Goal: Task Accomplishment & Management: Manage account settings

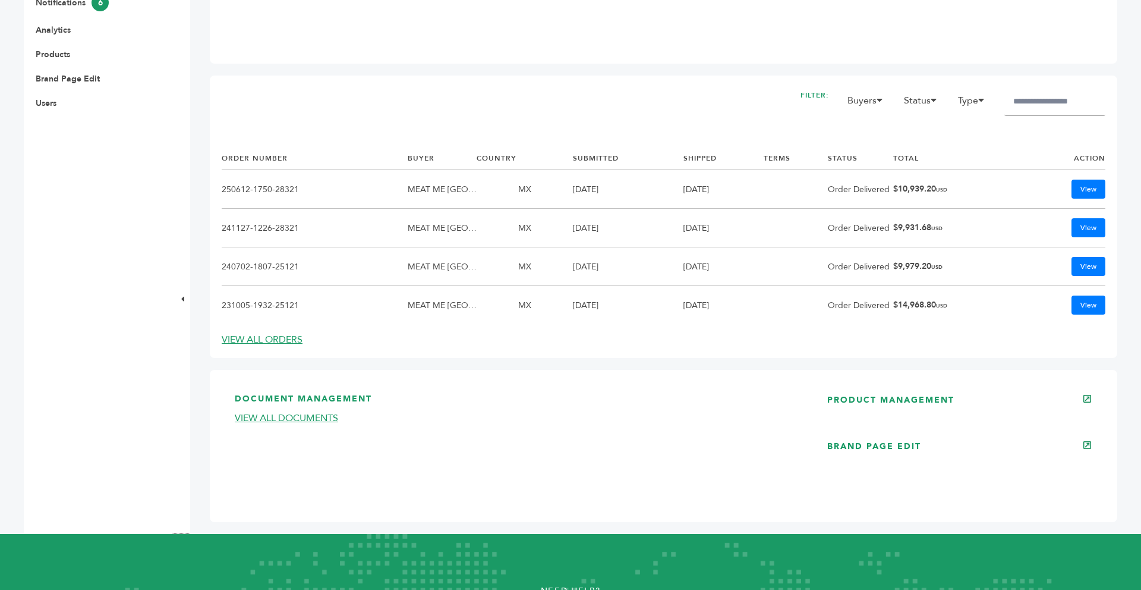
scroll to position [547, 0]
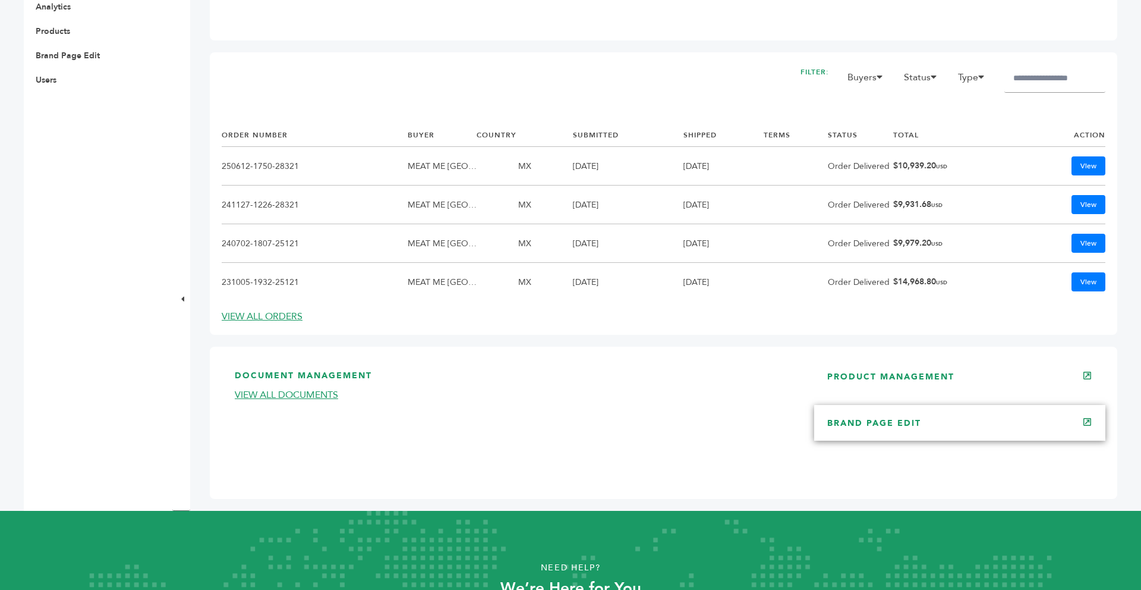
click at [916, 424] on link "BRAND PAGE EDIT" at bounding box center [874, 422] width 94 height 11
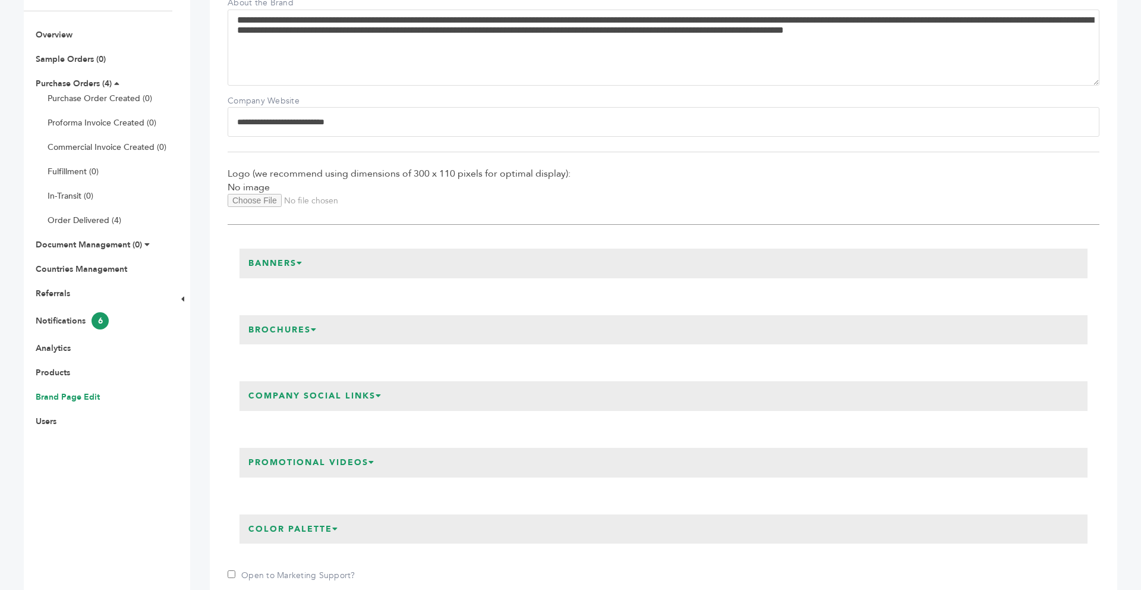
scroll to position [214, 0]
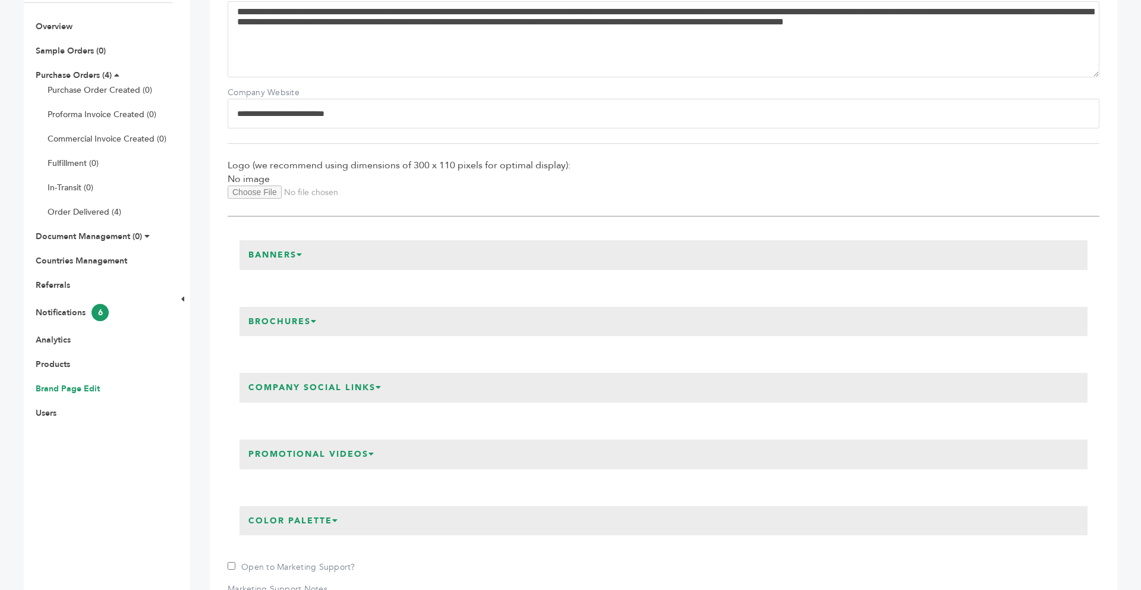
click at [276, 194] on input "Logo Upload" at bounding box center [309, 191] width 162 height 13
type input "**********"
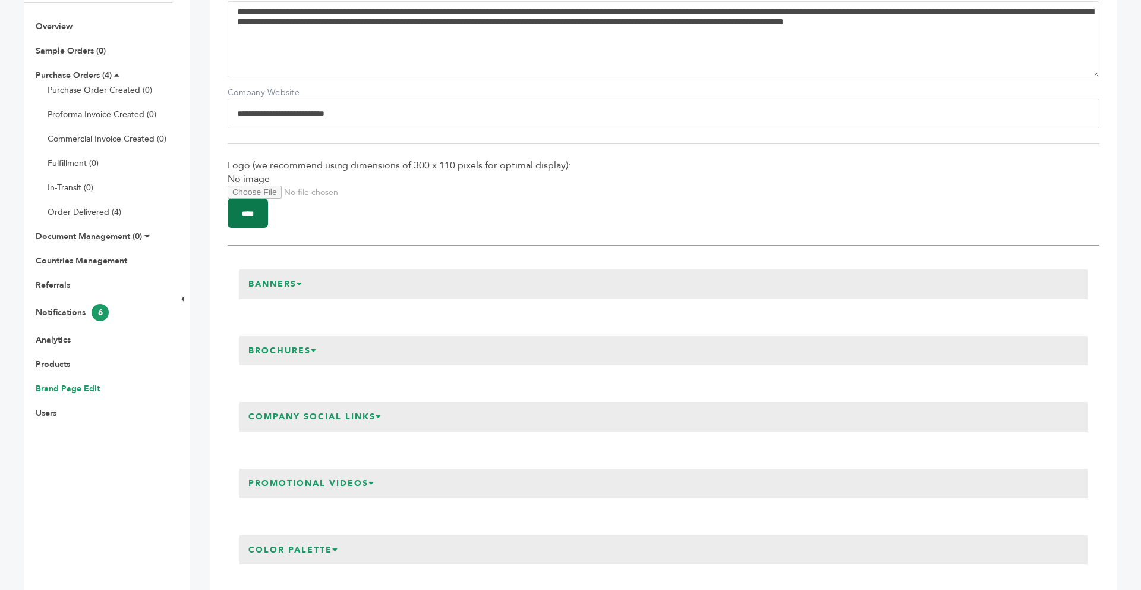
click at [244, 214] on input "****" at bounding box center [248, 212] width 40 height 29
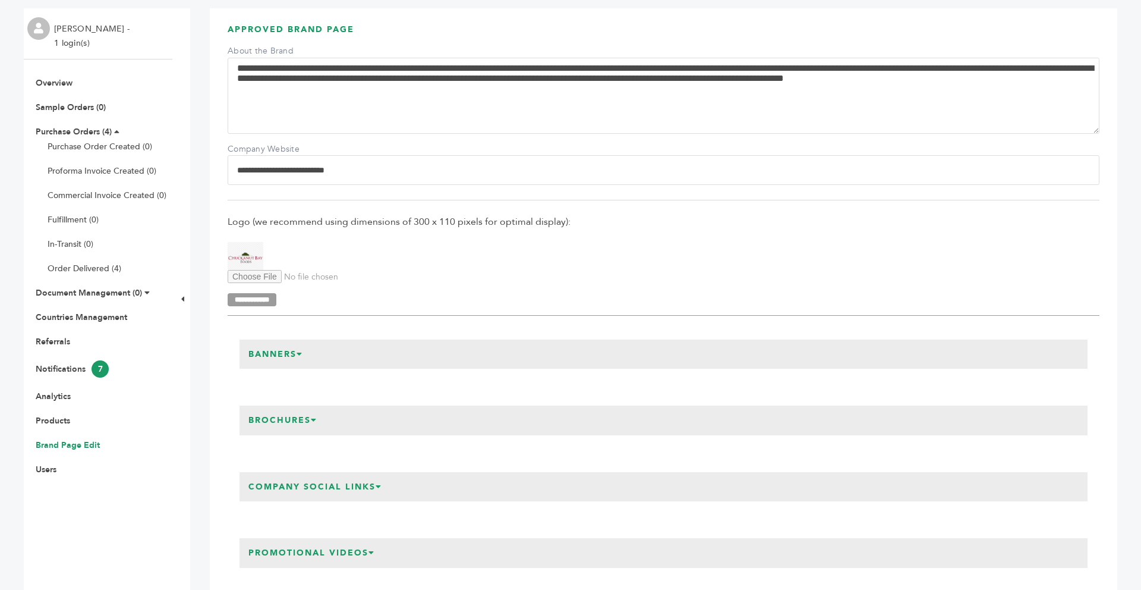
scroll to position [190, 0]
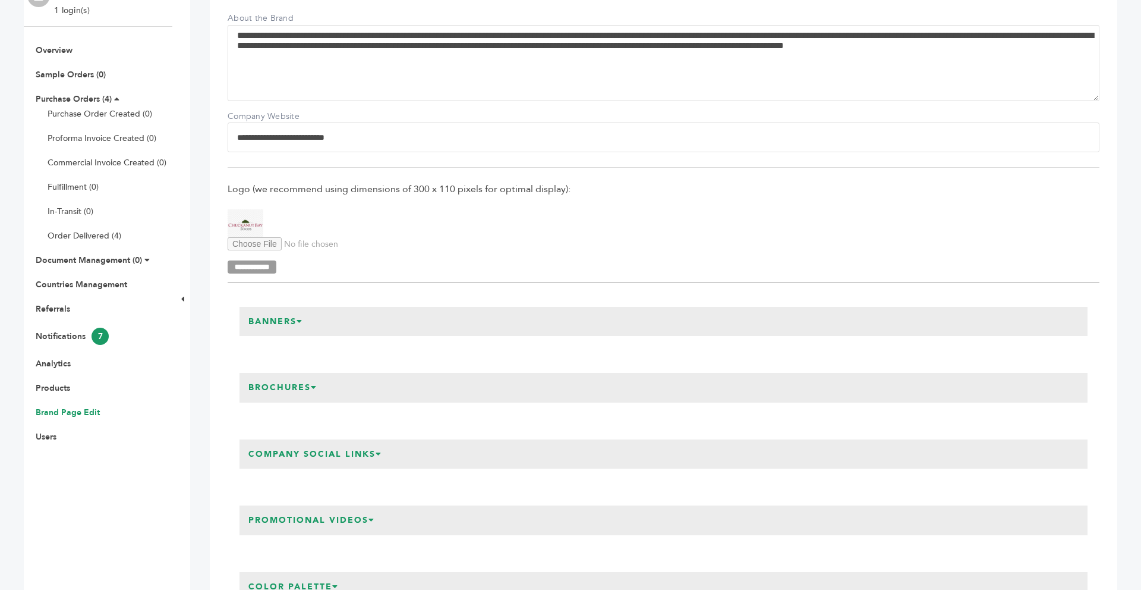
click at [303, 319] on icon at bounding box center [300, 321] width 7 height 8
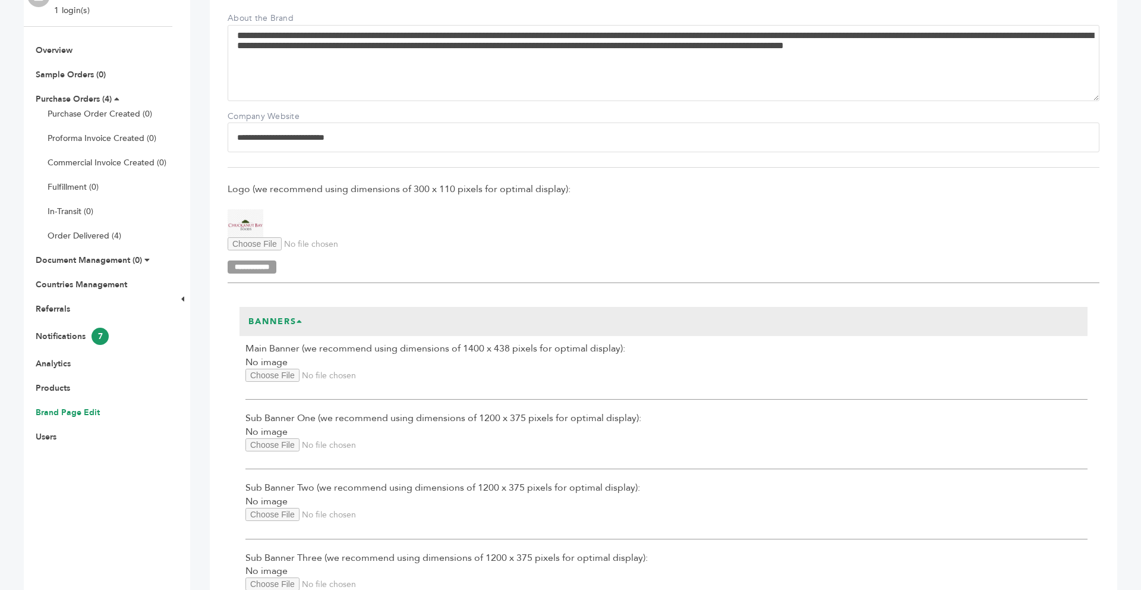
click at [283, 376] on input "Main Banner Upload" at bounding box center [326, 374] width 162 height 13
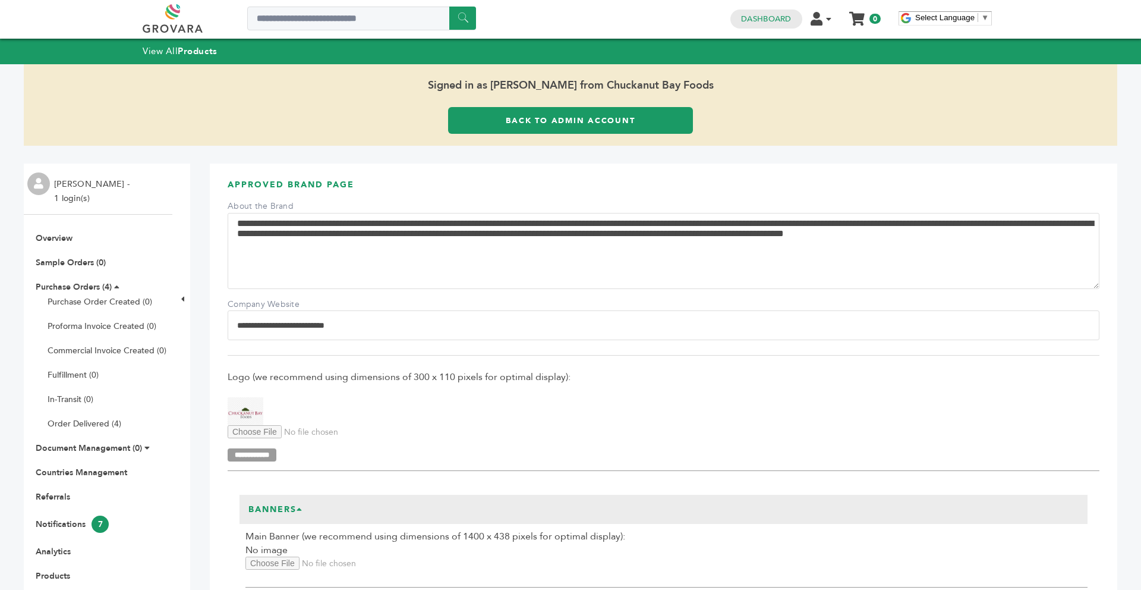
scroll to position [0, 0]
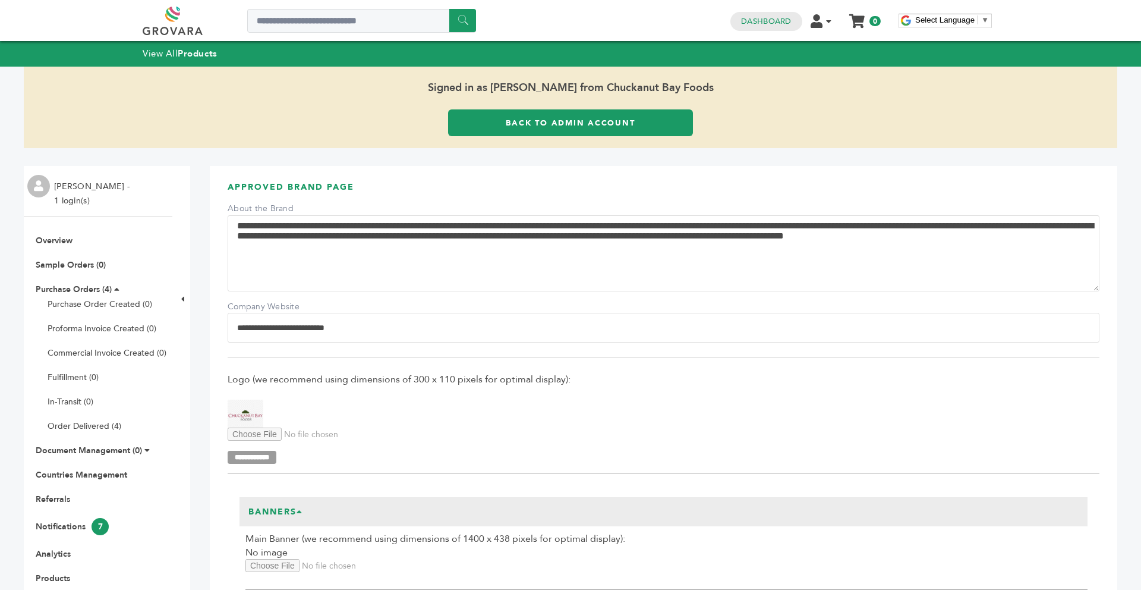
click at [576, 140] on div "Signed in as Matthew Roth from Chuckanut Bay Foods Back to Admin Account" at bounding box center [570, 107] width 1093 height 81
click at [563, 127] on link "Back to Admin Account" at bounding box center [570, 122] width 245 height 27
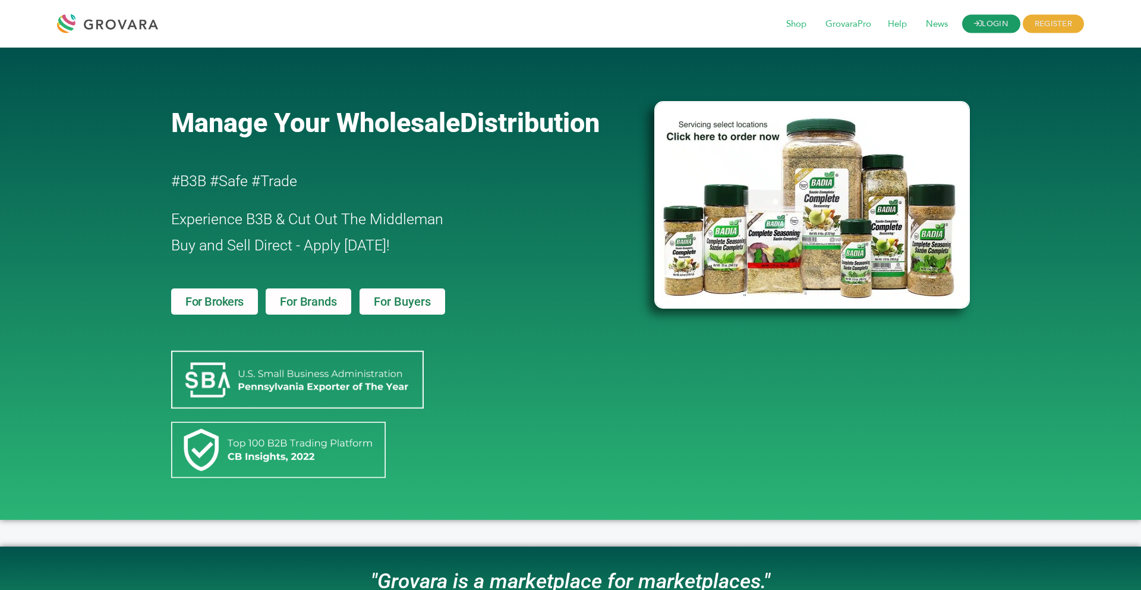
click at [975, 29] on link "LOGIN" at bounding box center [991, 24] width 58 height 18
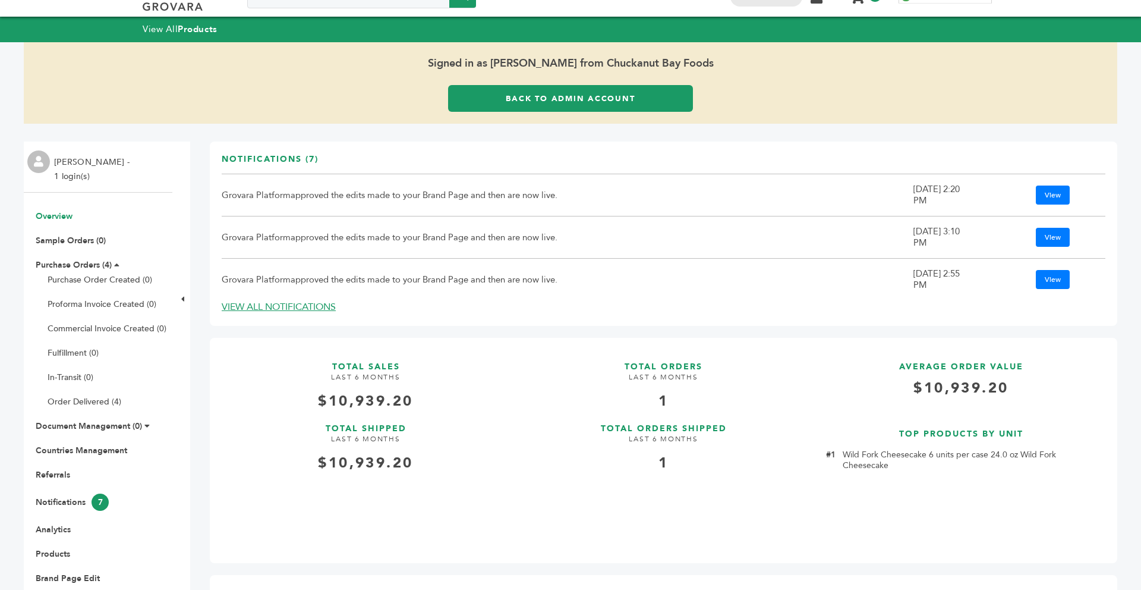
scroll to position [24, 0]
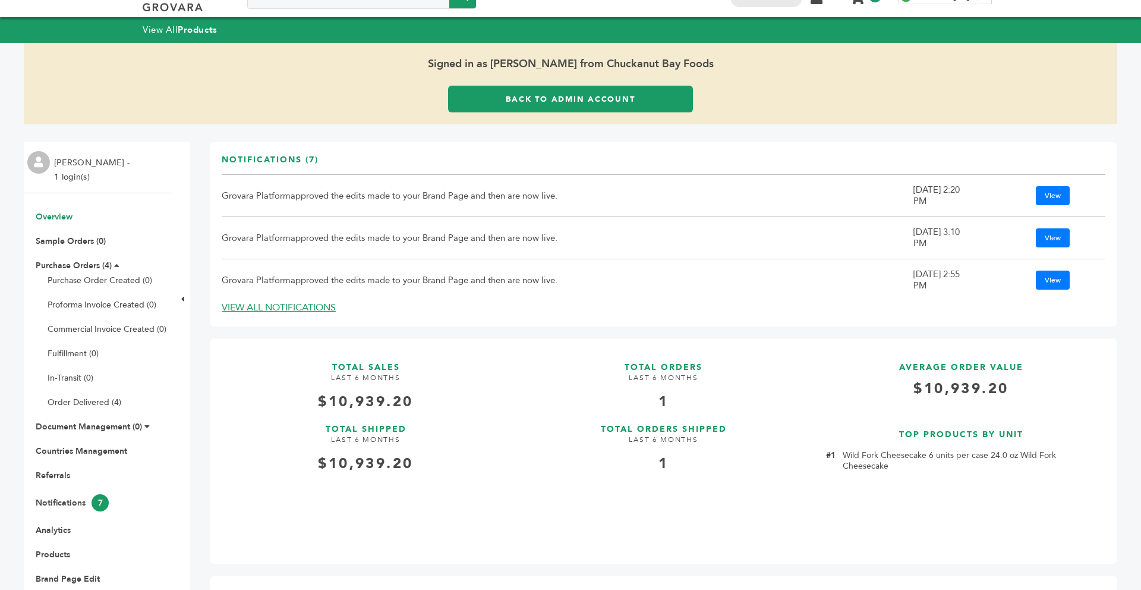
click at [570, 111] on link "Back to Admin Account" at bounding box center [570, 99] width 245 height 27
